Goal: Task Accomplishment & Management: Complete application form

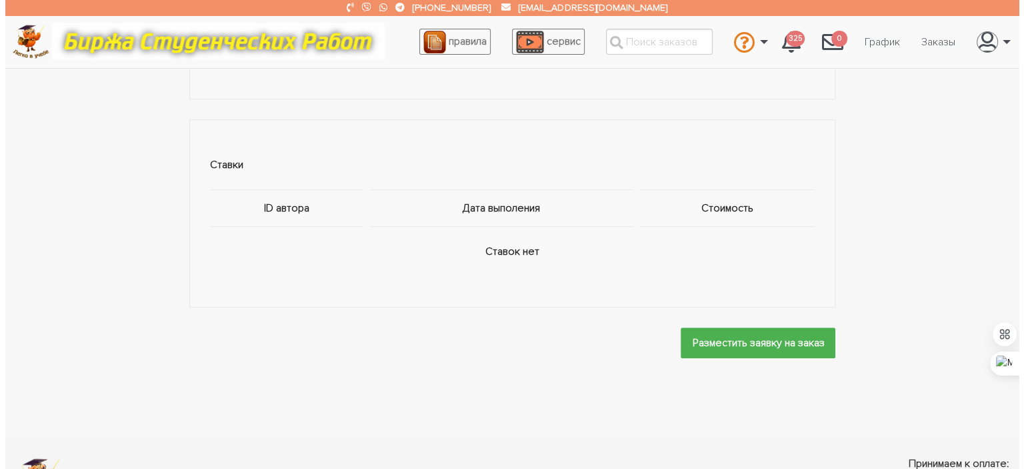
scroll to position [662, 0]
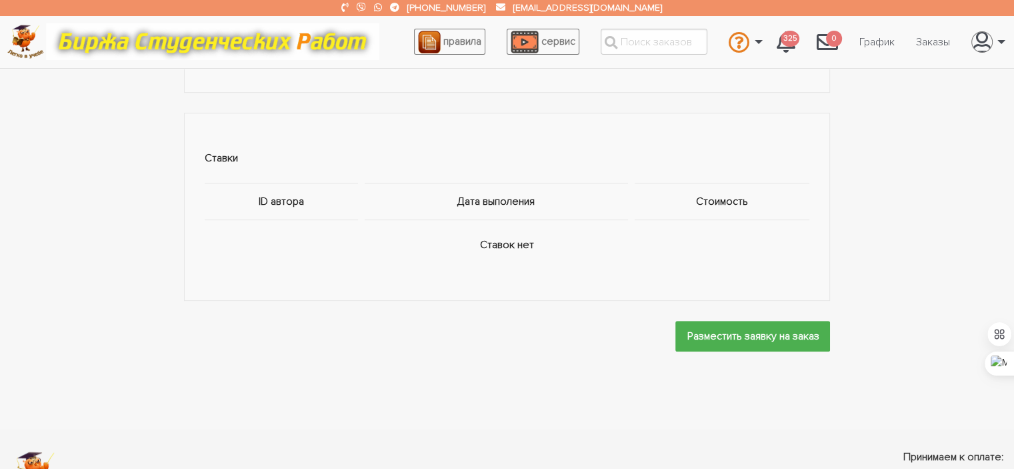
click at [723, 354] on form "Разместить заявку на заказ" at bounding box center [753, 341] width 155 height 41
click at [720, 346] on input "Разместить заявку на заказ" at bounding box center [753, 336] width 155 height 30
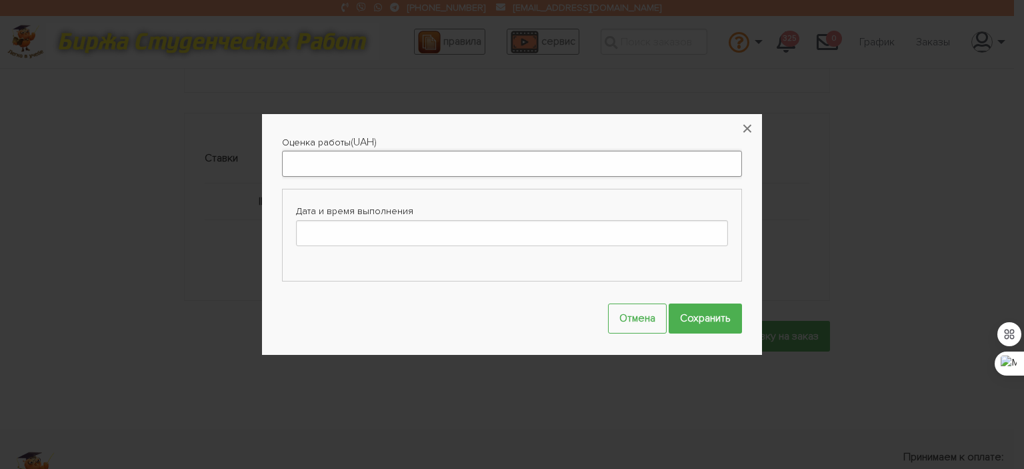
click at [351, 165] on input "Оценка работы" at bounding box center [512, 164] width 460 height 26
type input "200"
click at [379, 237] on input "Дата и время выполнения" at bounding box center [512, 233] width 432 height 26
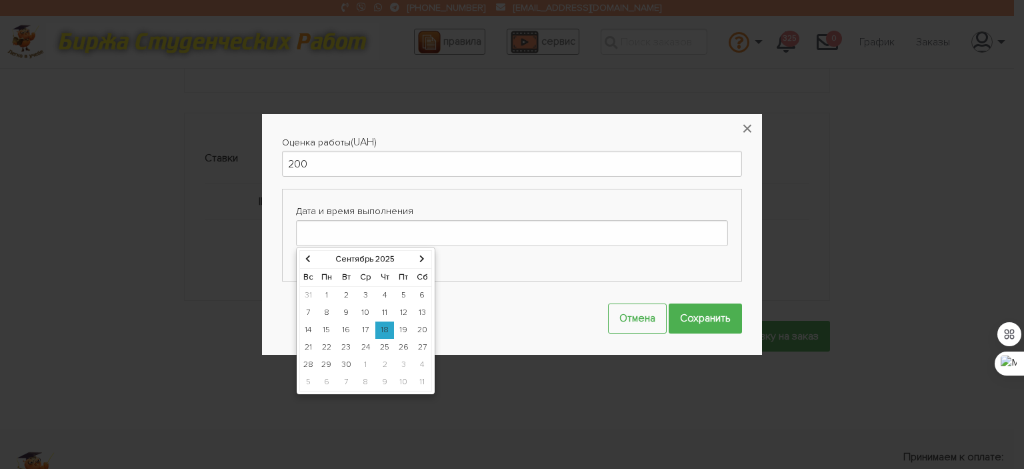
click at [422, 327] on td "20" at bounding box center [423, 329] width 19 height 17
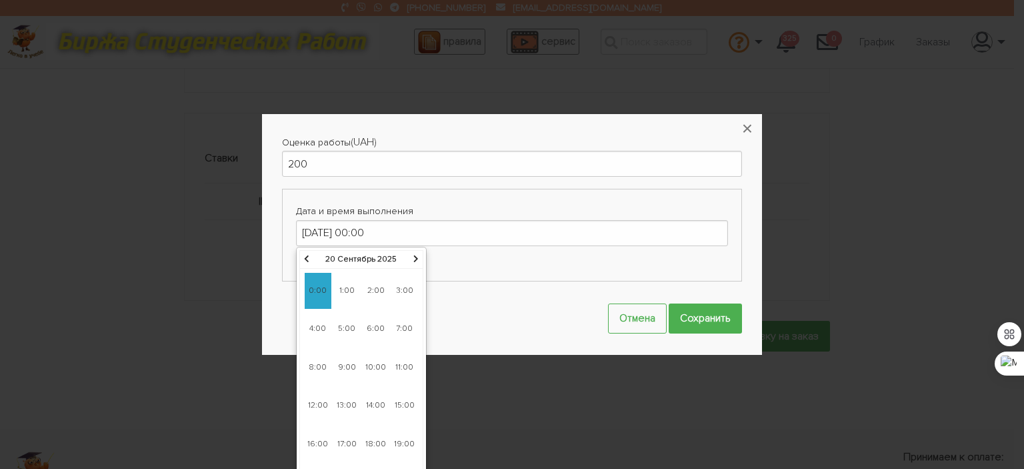
click at [370, 331] on span "6:00" at bounding box center [376, 329] width 27 height 36
type input "[DATE] 06:00"
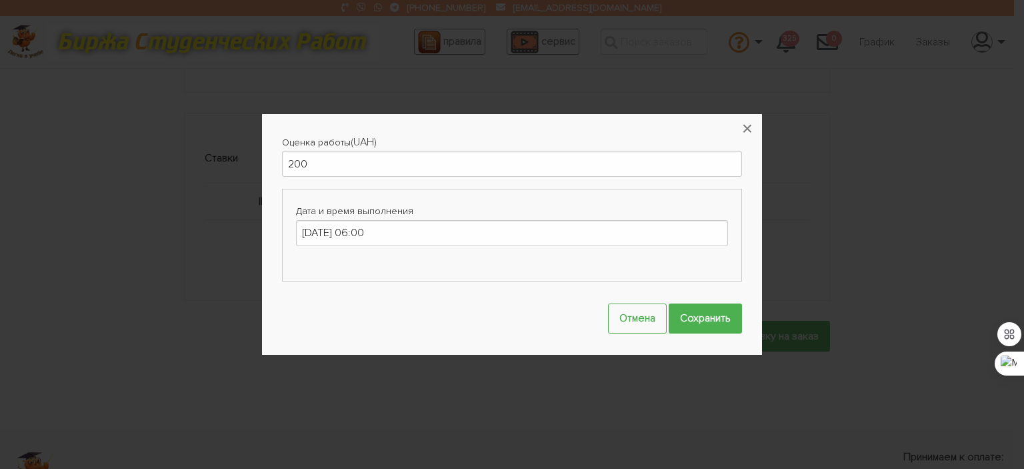
click at [746, 315] on div "Оценка работы (UAH) 200 Дата и время выполнения [DATE] 06:00 Отмена Сохранить ×" at bounding box center [512, 234] width 500 height 241
click at [741, 319] on input "Сохранить" at bounding box center [705, 318] width 73 height 30
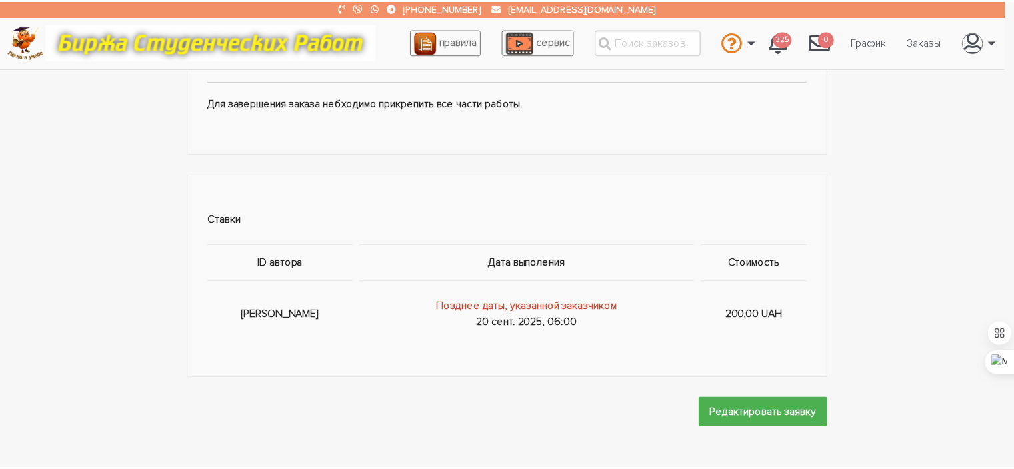
scroll to position [722, 0]
